Goal: Task Accomplishment & Management: Use online tool/utility

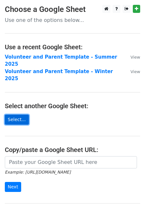
click at [20, 115] on link "Select..." at bounding box center [17, 120] width 24 height 10
click at [15, 115] on link "Select..." at bounding box center [17, 120] width 24 height 10
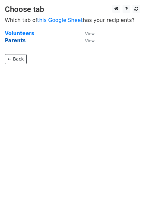
click at [21, 42] on strong "Parents" at bounding box center [15, 41] width 21 height 6
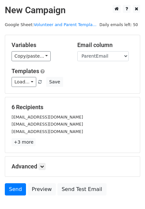
scroll to position [12, 0]
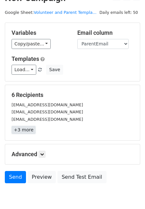
click at [28, 130] on link "+3 more" at bounding box center [24, 130] width 24 height 8
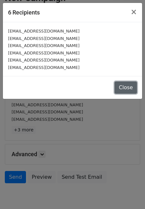
click at [122, 91] on button "Close" at bounding box center [126, 87] width 23 height 12
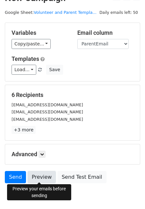
click at [33, 172] on link "Preview" at bounding box center [42, 177] width 28 height 12
click at [38, 177] on link "Preview" at bounding box center [42, 177] width 28 height 12
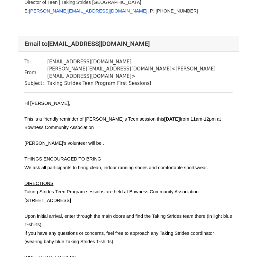
scroll to position [800, 0]
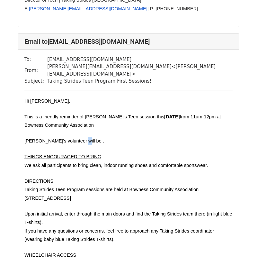
drag, startPoint x: 78, startPoint y: 120, endPoint x: 83, endPoint y: 120, distance: 4.8
click at [83, 137] on p "Manny's volunteer will be ." at bounding box center [128, 141] width 208 height 8
drag, startPoint x: 83, startPoint y: 120, endPoint x: 72, endPoint y: 120, distance: 11.3
click at [72, 137] on p "Manny's volunteer will be ." at bounding box center [128, 141] width 208 height 8
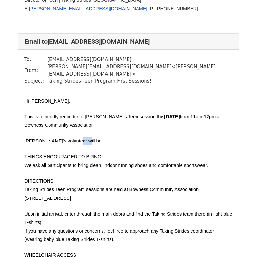
click at [72, 138] on span "Manny's volunteer will be ." at bounding box center [64, 140] width 80 height 5
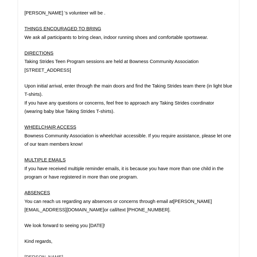
scroll to position [1361, 0]
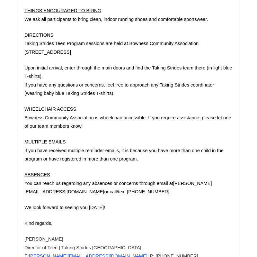
scroll to position [2158, 0]
